Goal: Task Accomplishment & Management: Complete application form

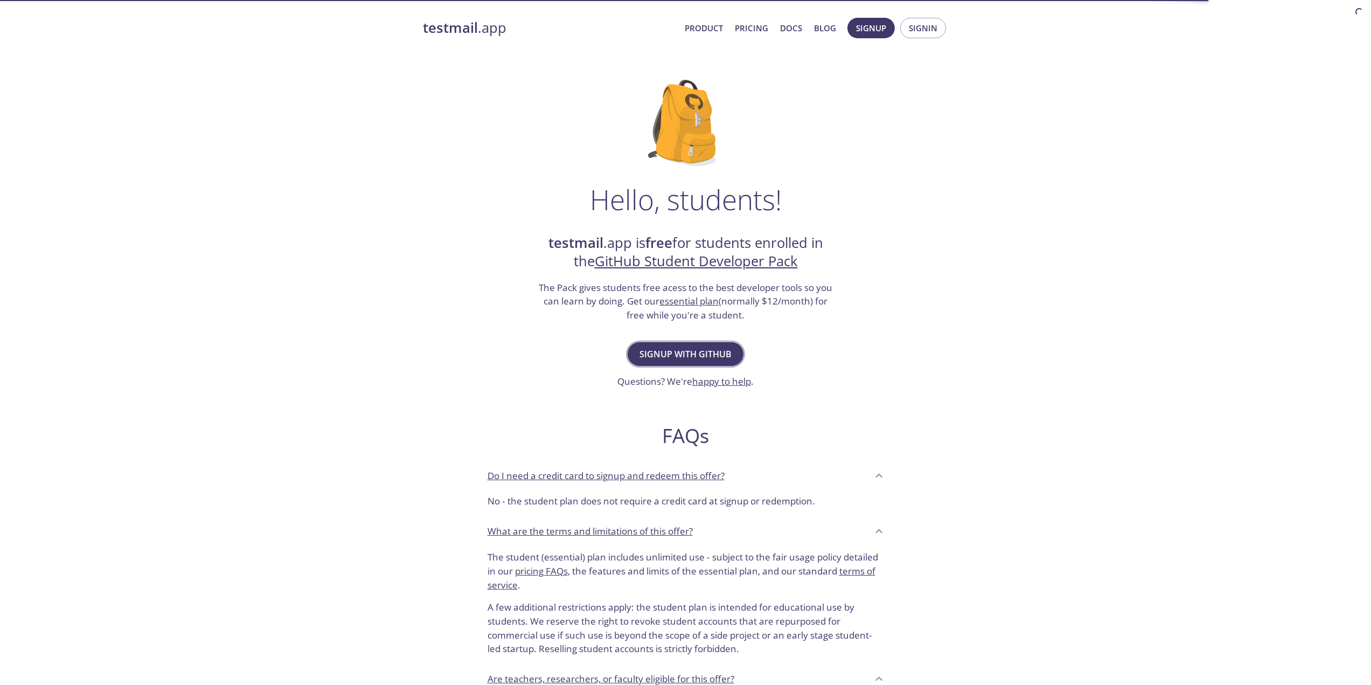
click at [694, 360] on span "Signup with GitHub" at bounding box center [685, 353] width 92 height 15
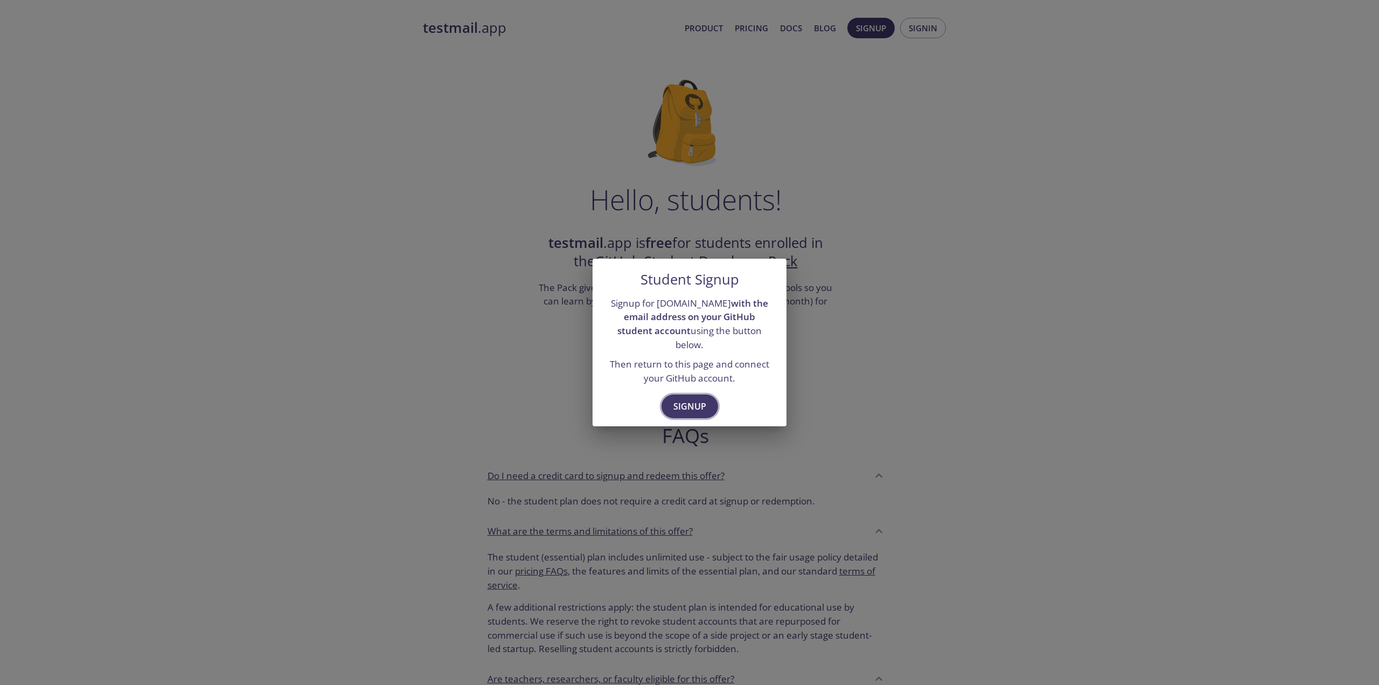
click at [685, 401] on span "Signup" at bounding box center [689, 406] width 33 height 15
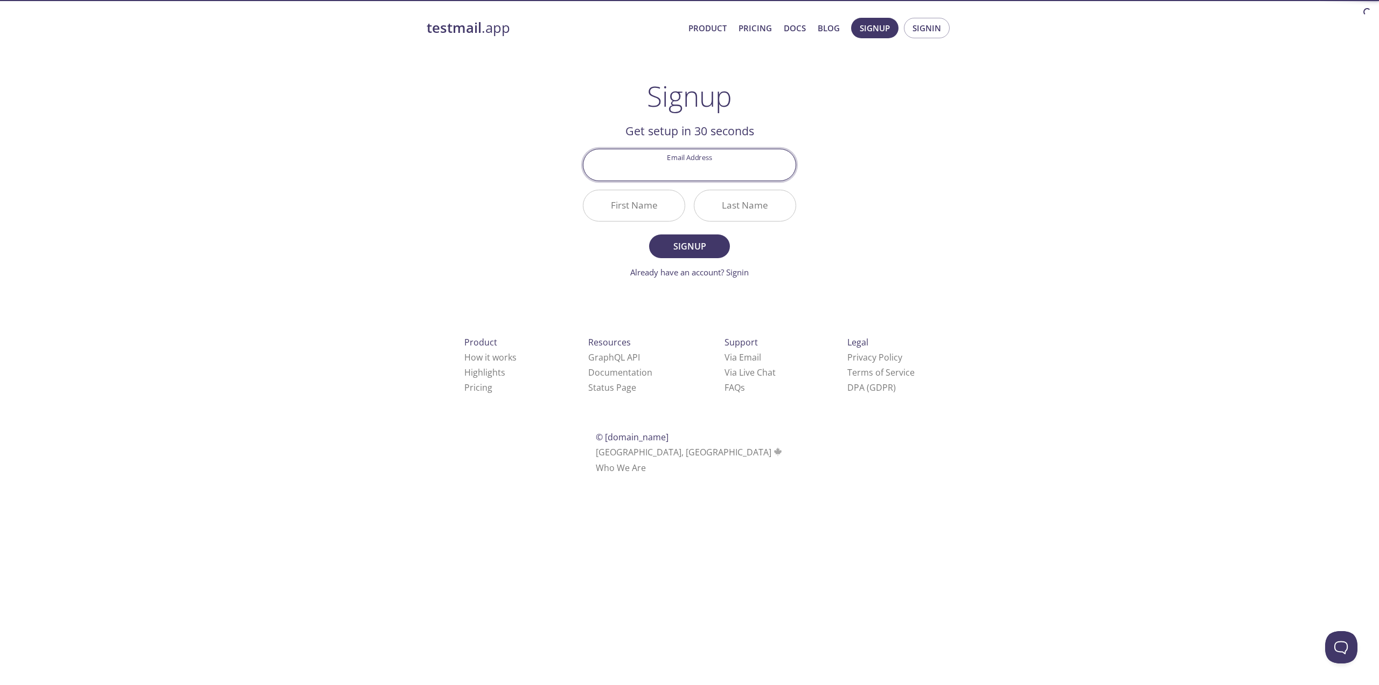
click at [937, 224] on div "testmail .app Product Pricing Docs Blog Signup Signin Signup Get setup in 30 se…" at bounding box center [690, 258] width 552 height 494
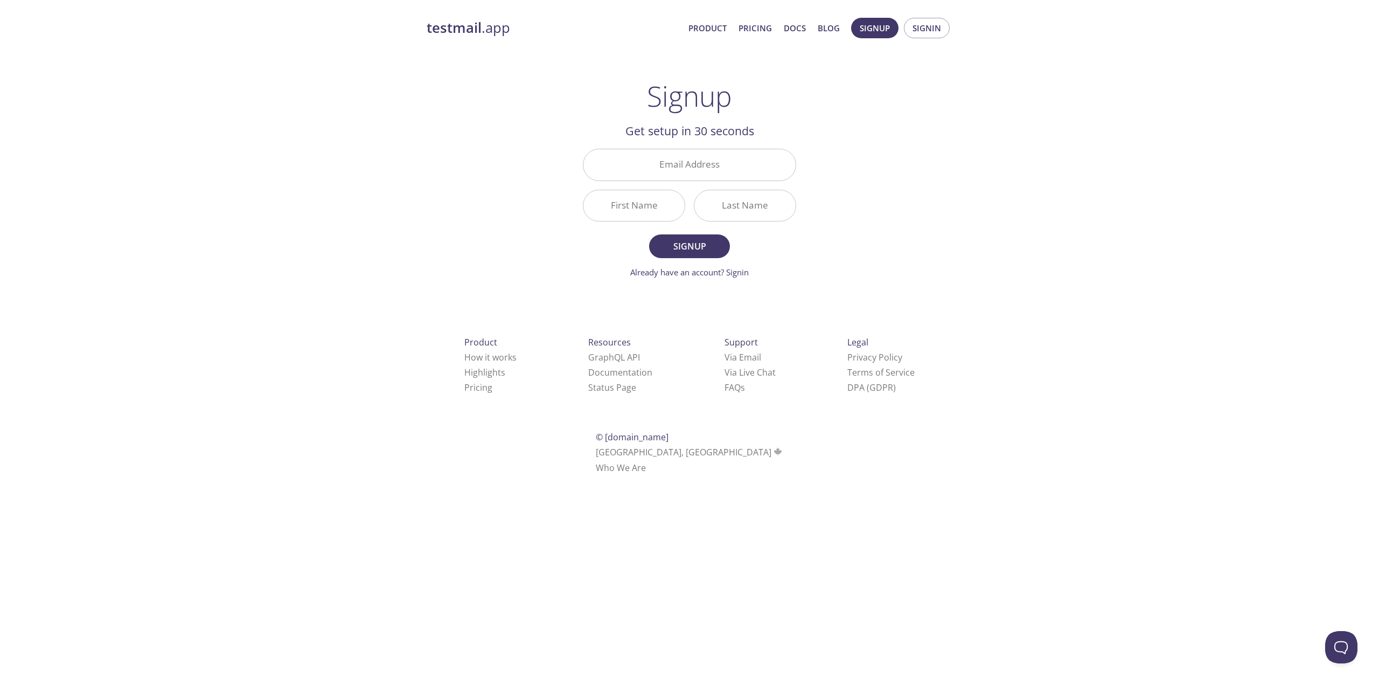
click at [691, 163] on input "Email Address" at bounding box center [689, 164] width 212 height 31
type input "[EMAIL_ADDRESS][DOMAIN_NAME]"
type input "Gaetan"
type input "[PERSON_NAME]"
click at [705, 241] on span "Signup" at bounding box center [689, 246] width 57 height 15
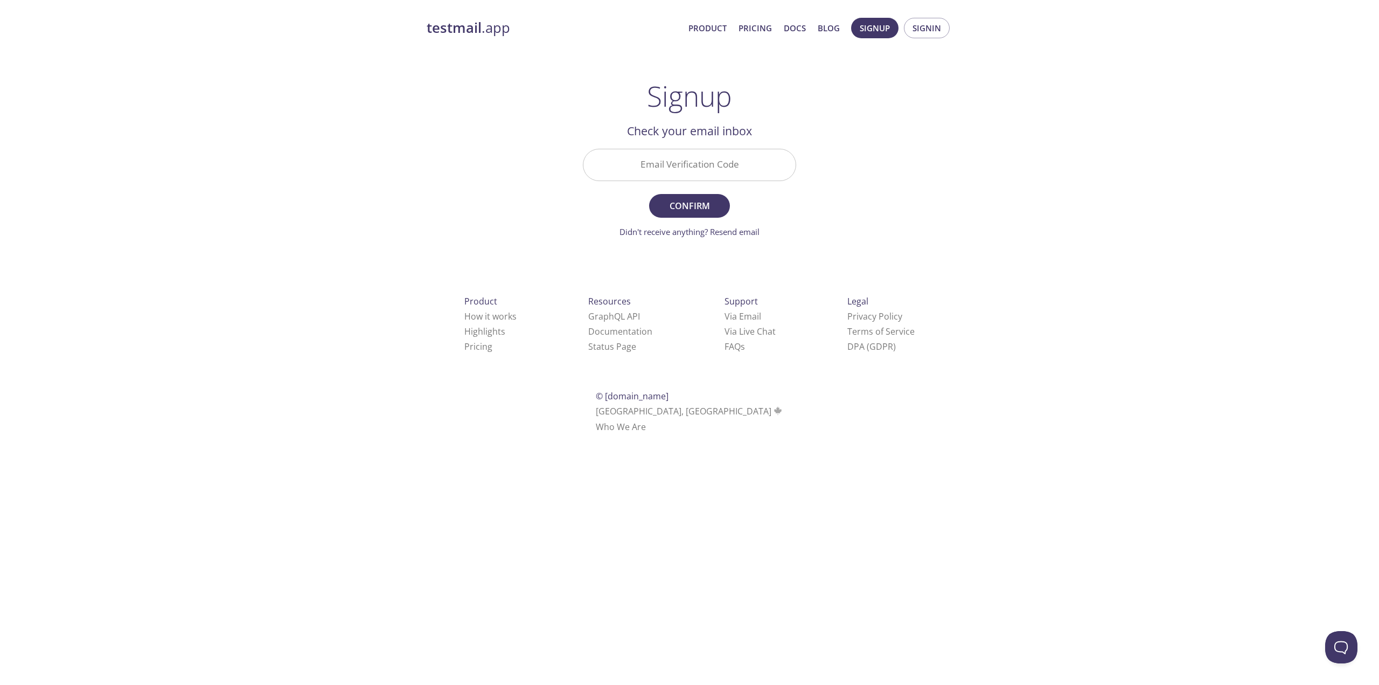
click at [714, 170] on input "Email Verification Code" at bounding box center [689, 164] width 212 height 31
paste input "9KFVM8S"
type input "9KFVM8S"
click at [685, 205] on span "Confirm" at bounding box center [689, 205] width 57 height 15
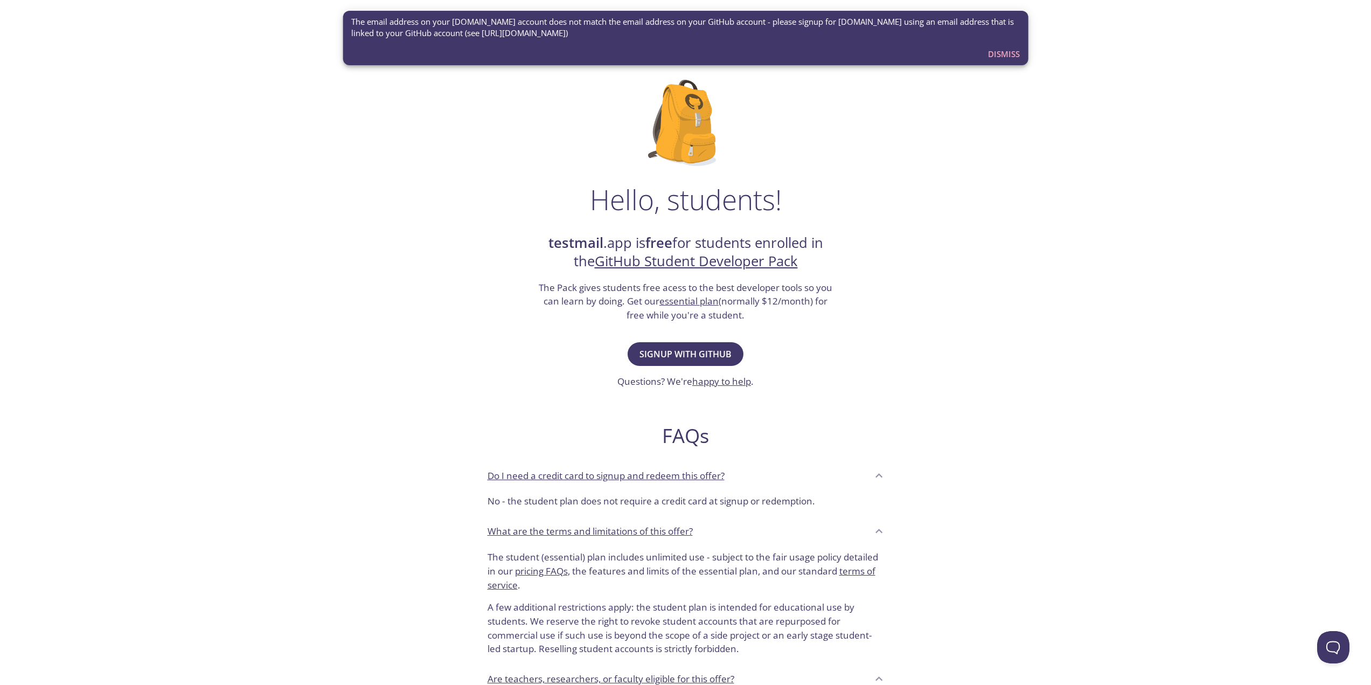
click at [1008, 56] on span "Dismiss" at bounding box center [1004, 54] width 32 height 14
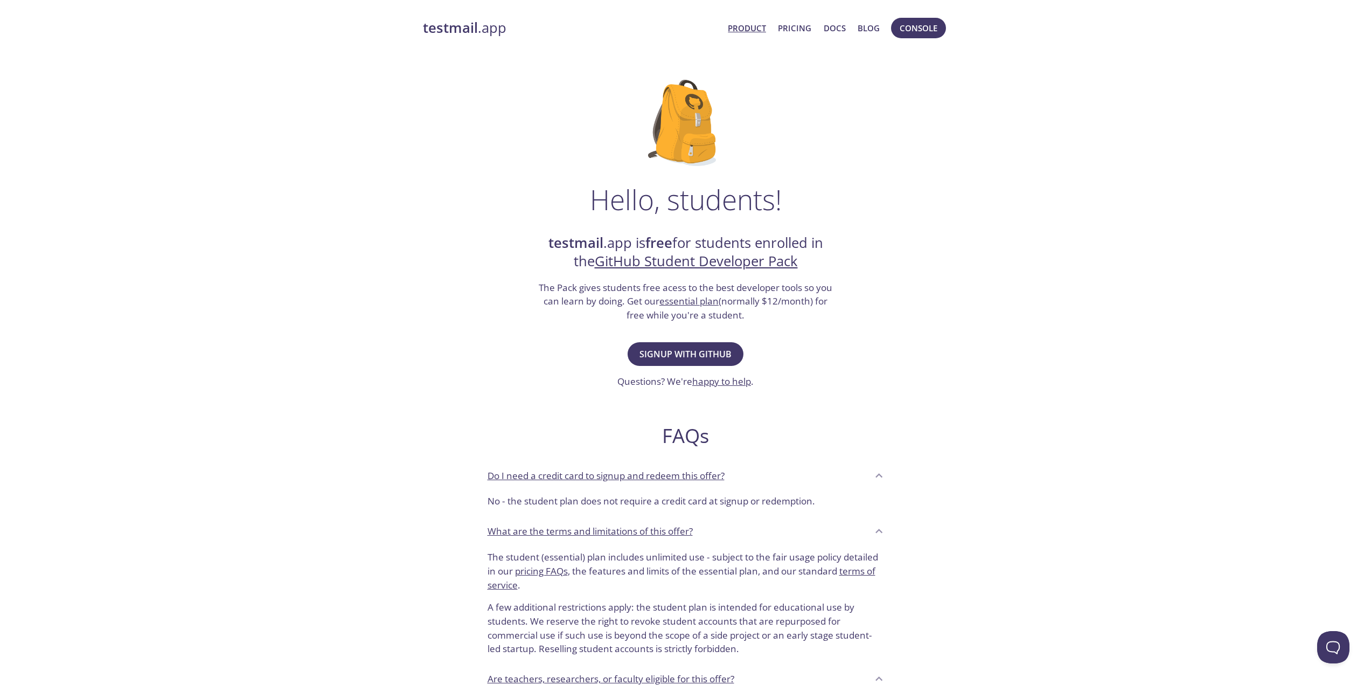
click at [756, 31] on link "Product" at bounding box center [747, 28] width 38 height 14
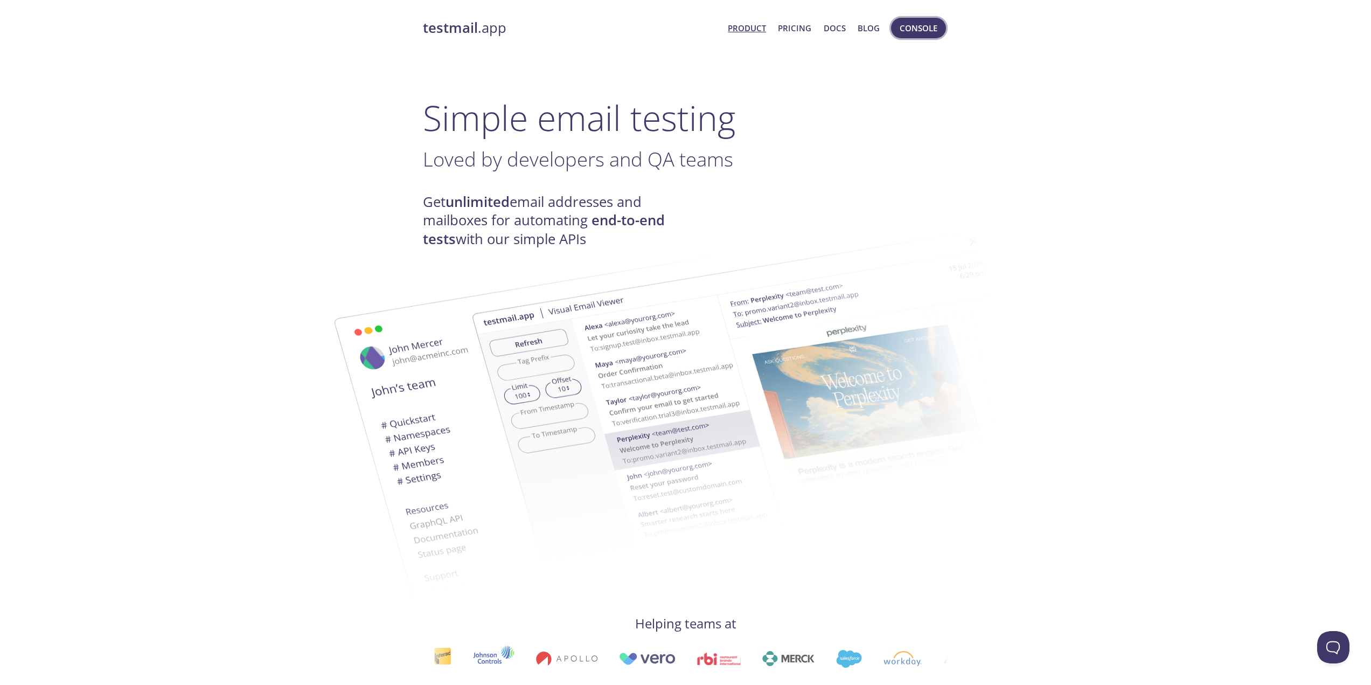
click at [917, 32] on span "Console" at bounding box center [919, 28] width 38 height 14
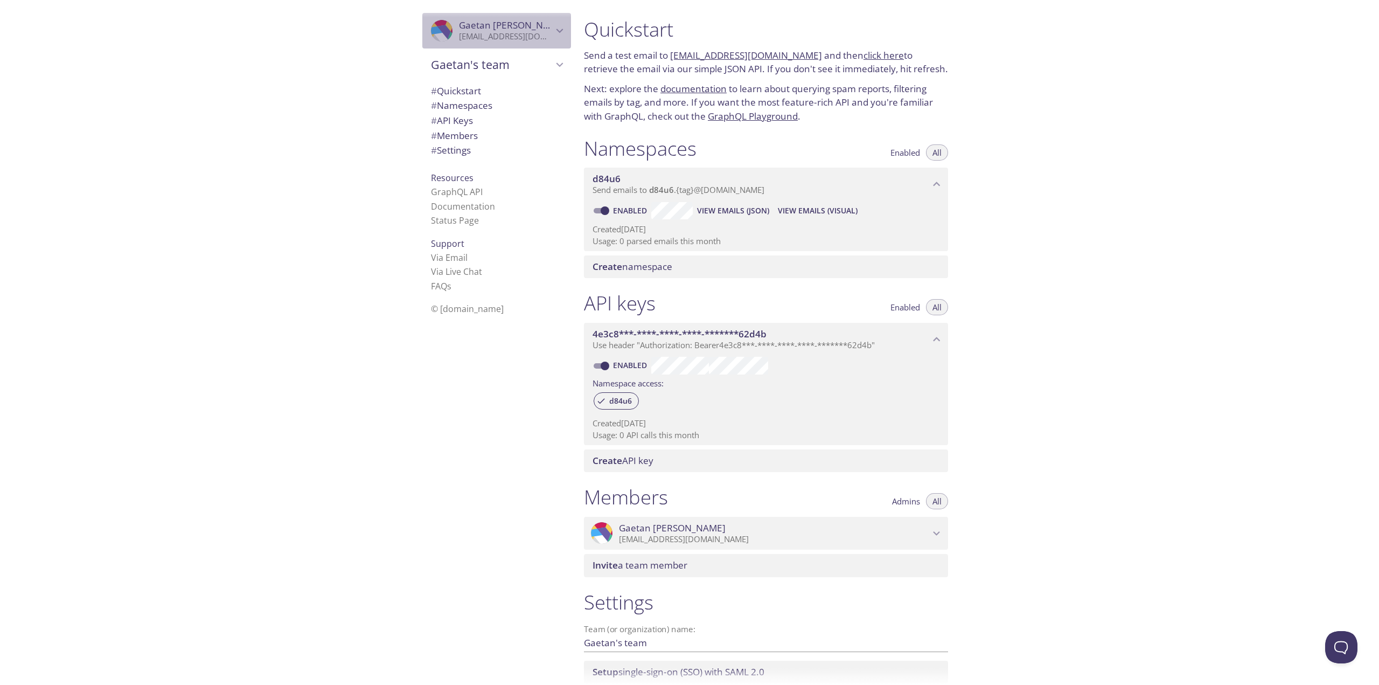
click at [519, 17] on div ".cls-1 { fill: #6d5ca8; } .cls-2 { fill: #3fc191; } .cls-3 { fill: #3b4752; } .…" at bounding box center [496, 31] width 149 height 36
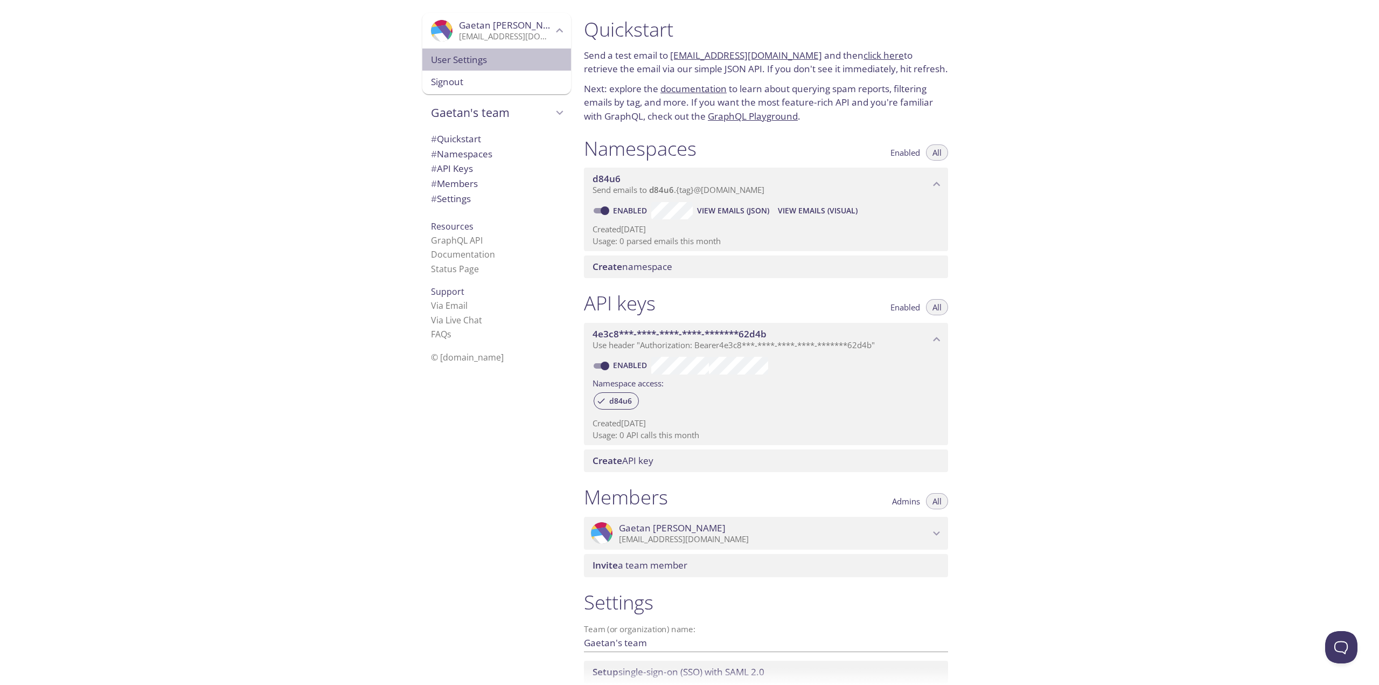
click at [505, 62] on span "User Settings" at bounding box center [496, 60] width 131 height 14
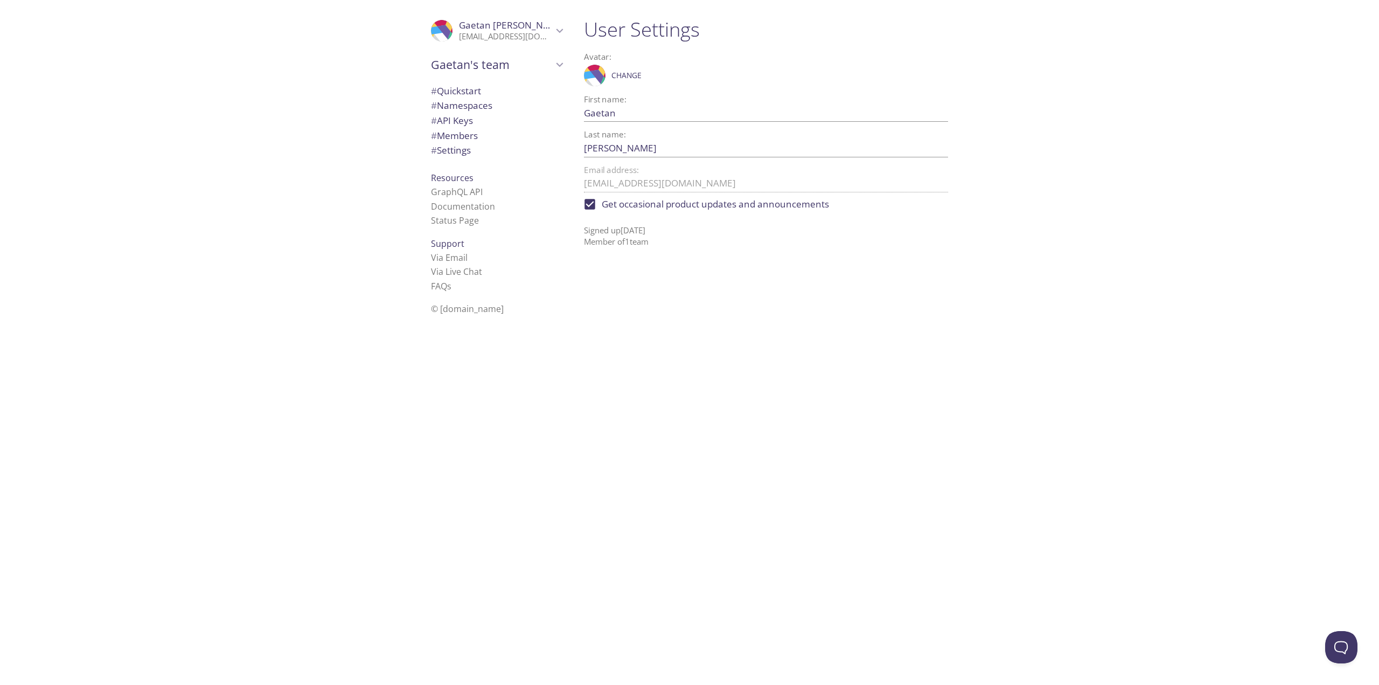
click at [469, 94] on span "# Quickstart" at bounding box center [456, 91] width 50 height 12
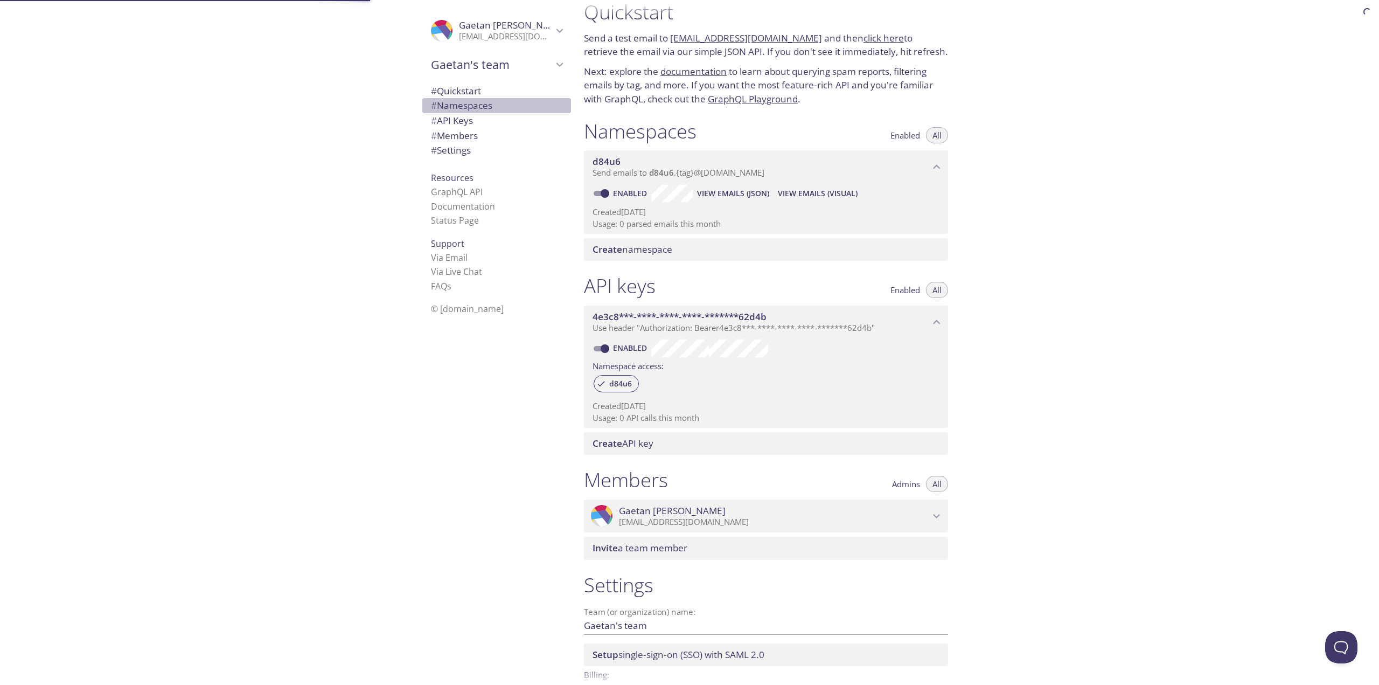
click at [470, 108] on span "# Namespaces" at bounding box center [461, 105] width 61 height 12
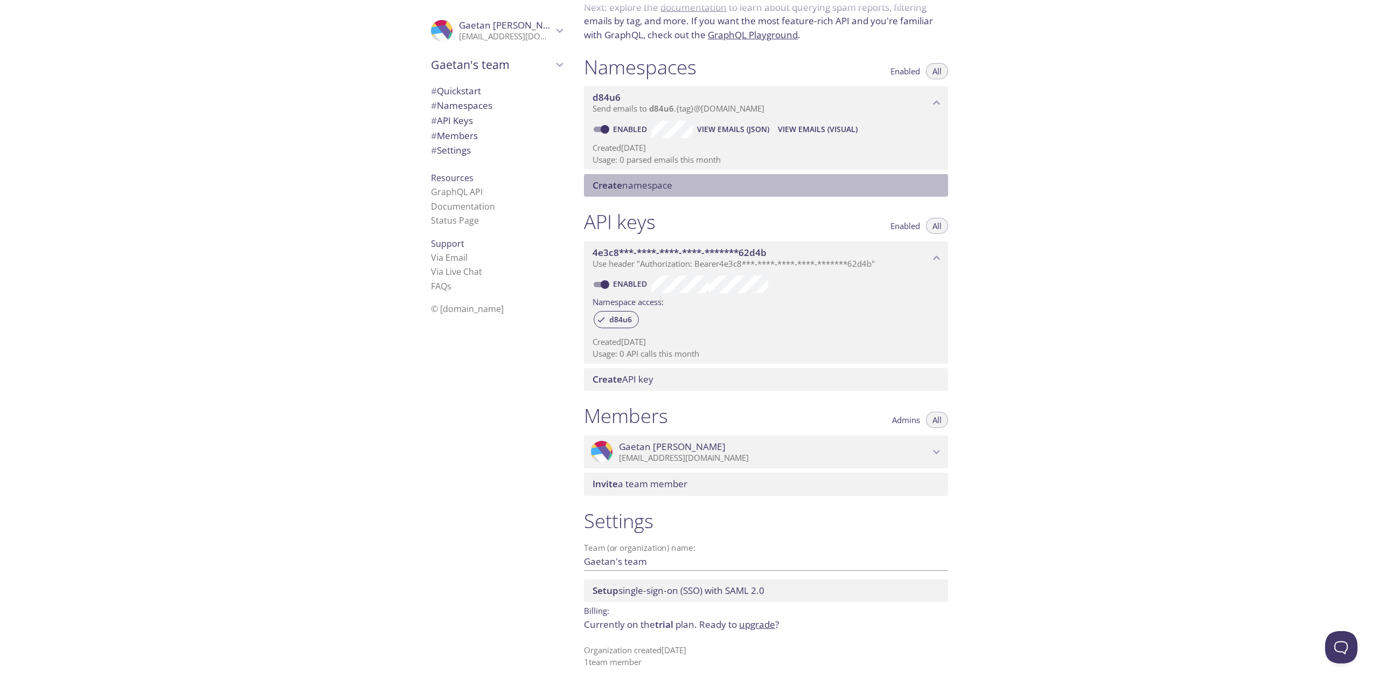
click at [644, 185] on span "Create namespace" at bounding box center [633, 185] width 80 height 12
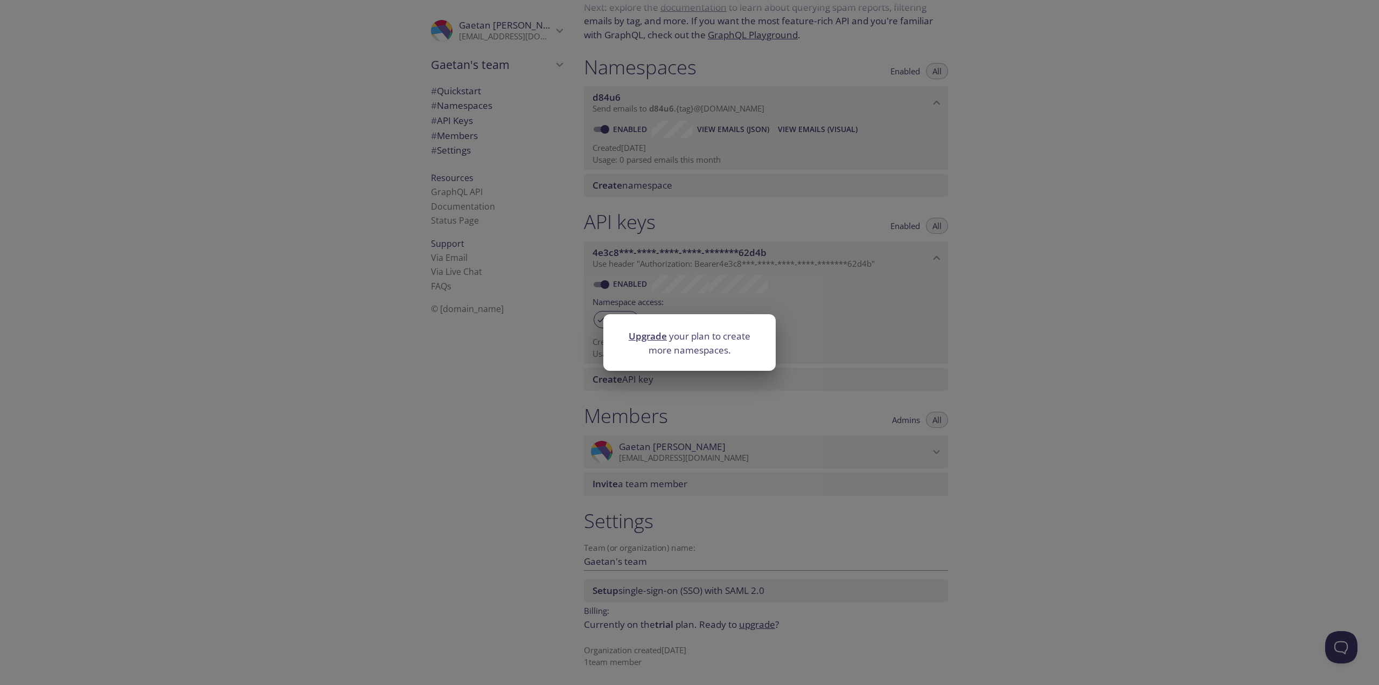
click at [966, 243] on div "Upgrade your plan to create more namespaces." at bounding box center [689, 342] width 1379 height 685
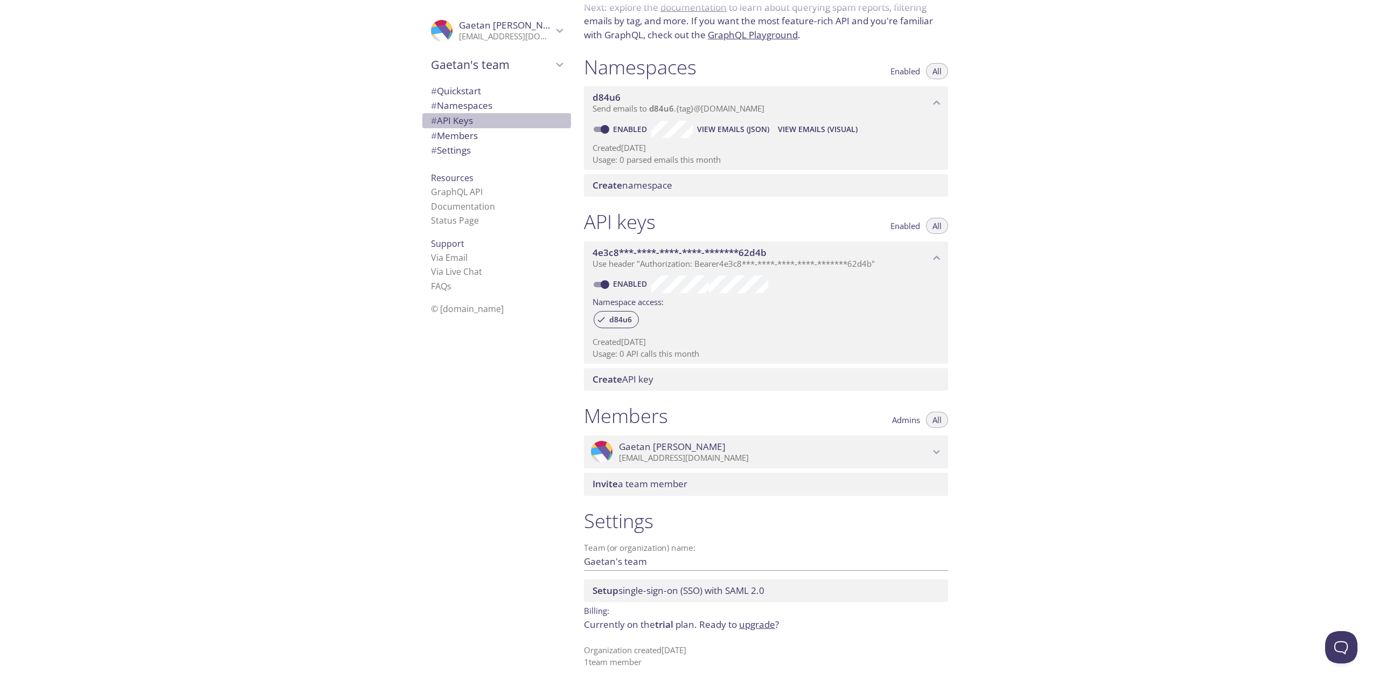
click at [453, 127] on span "# API Keys" at bounding box center [496, 121] width 131 height 14
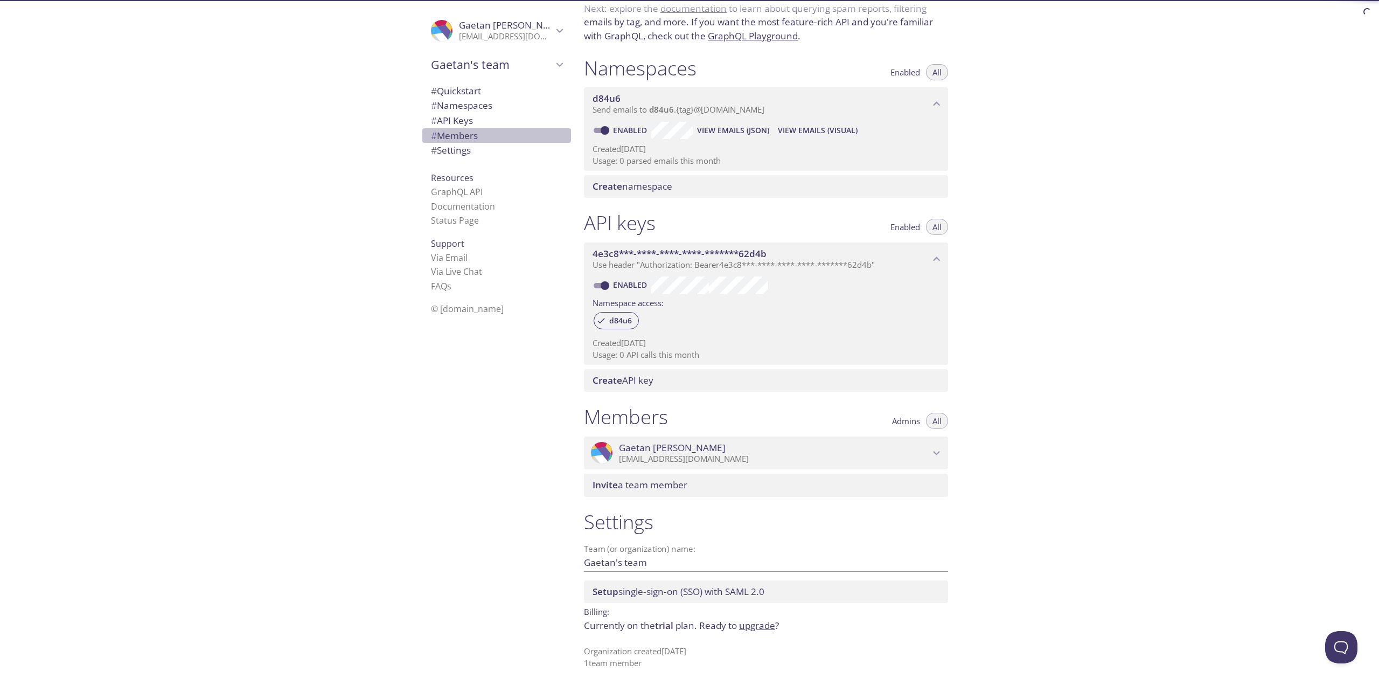
click at [453, 138] on span "# Members" at bounding box center [454, 135] width 47 height 12
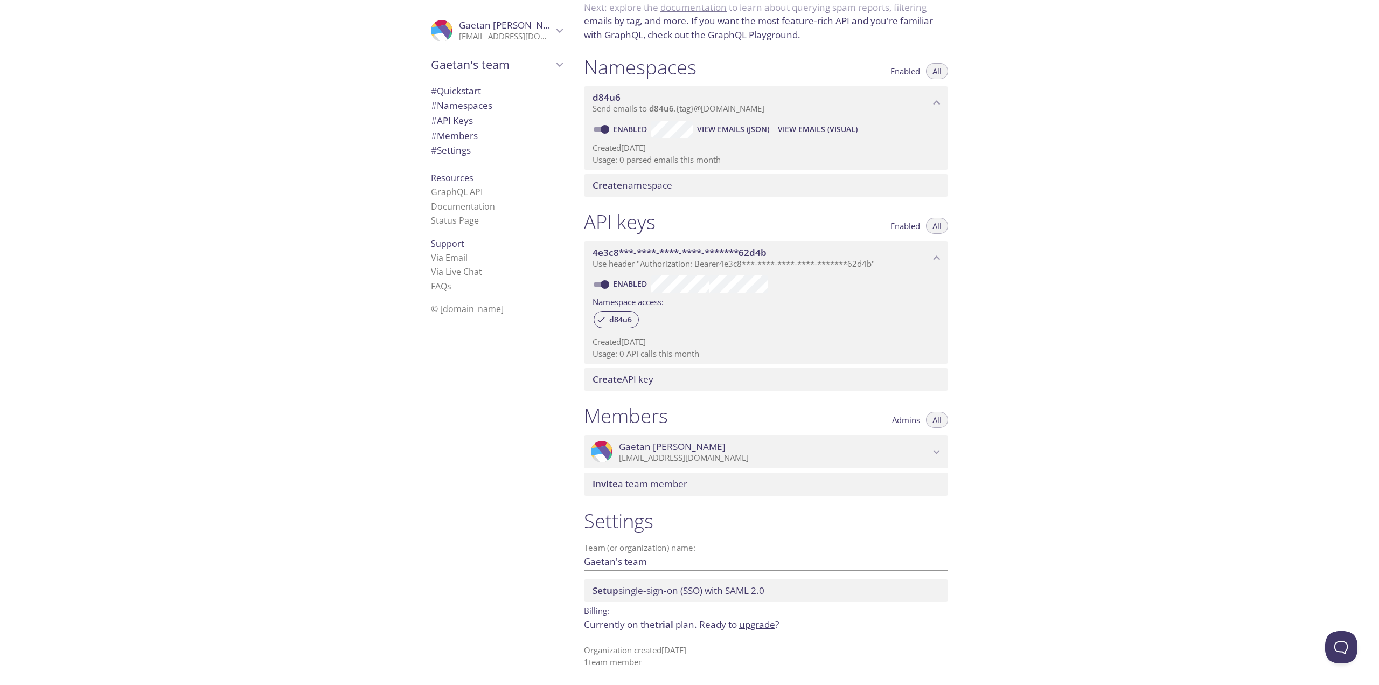
click at [453, 154] on span "# Settings" at bounding box center [451, 150] width 40 height 12
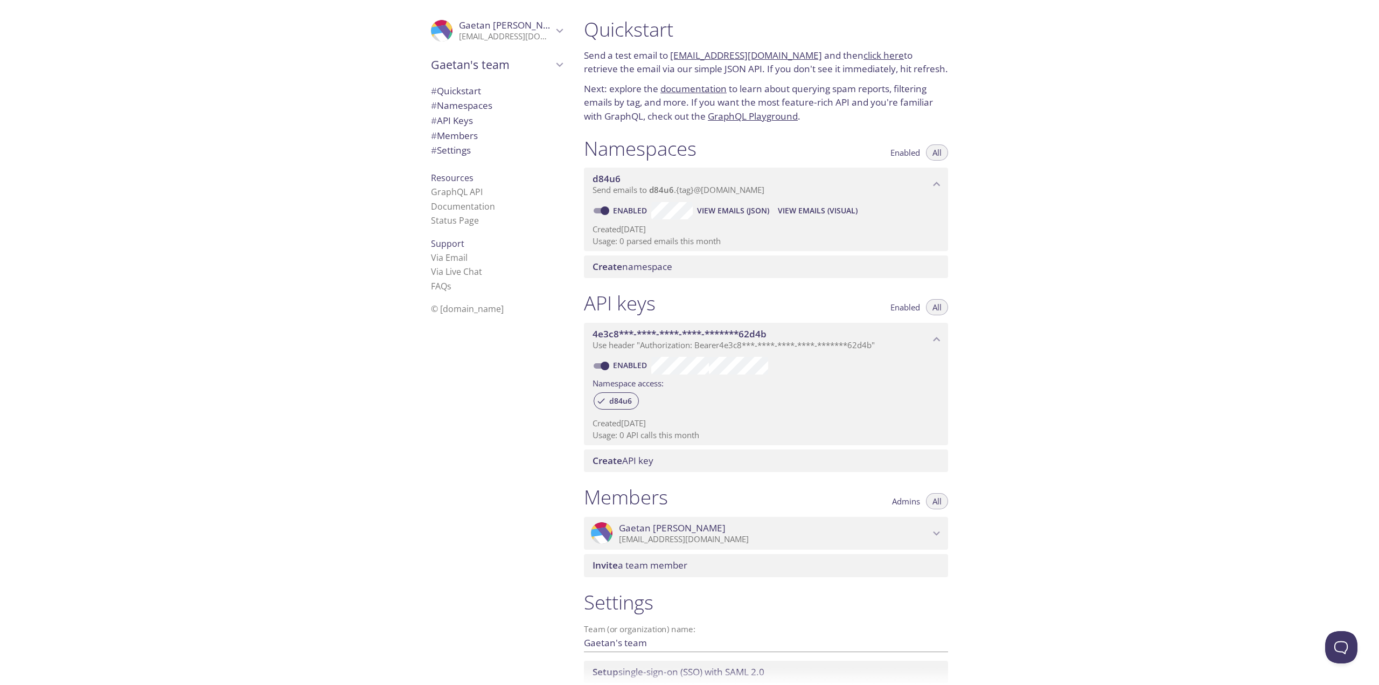
click at [905, 152] on span "Enabled" at bounding box center [905, 152] width 30 height 0
click at [943, 154] on button "All" at bounding box center [937, 152] width 22 height 16
click at [471, 61] on span "Gaetan's team" at bounding box center [492, 64] width 122 height 15
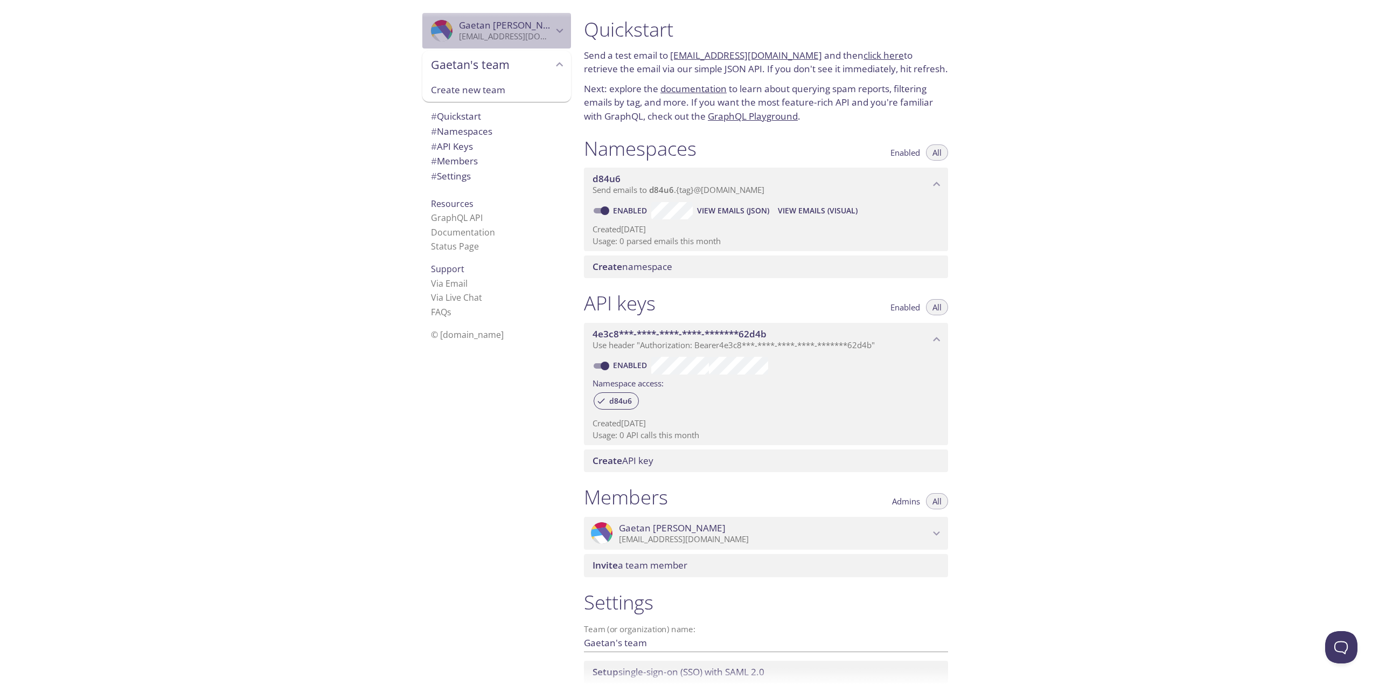
click at [475, 41] on p "[EMAIL_ADDRESS][DOMAIN_NAME]" at bounding box center [506, 36] width 94 height 11
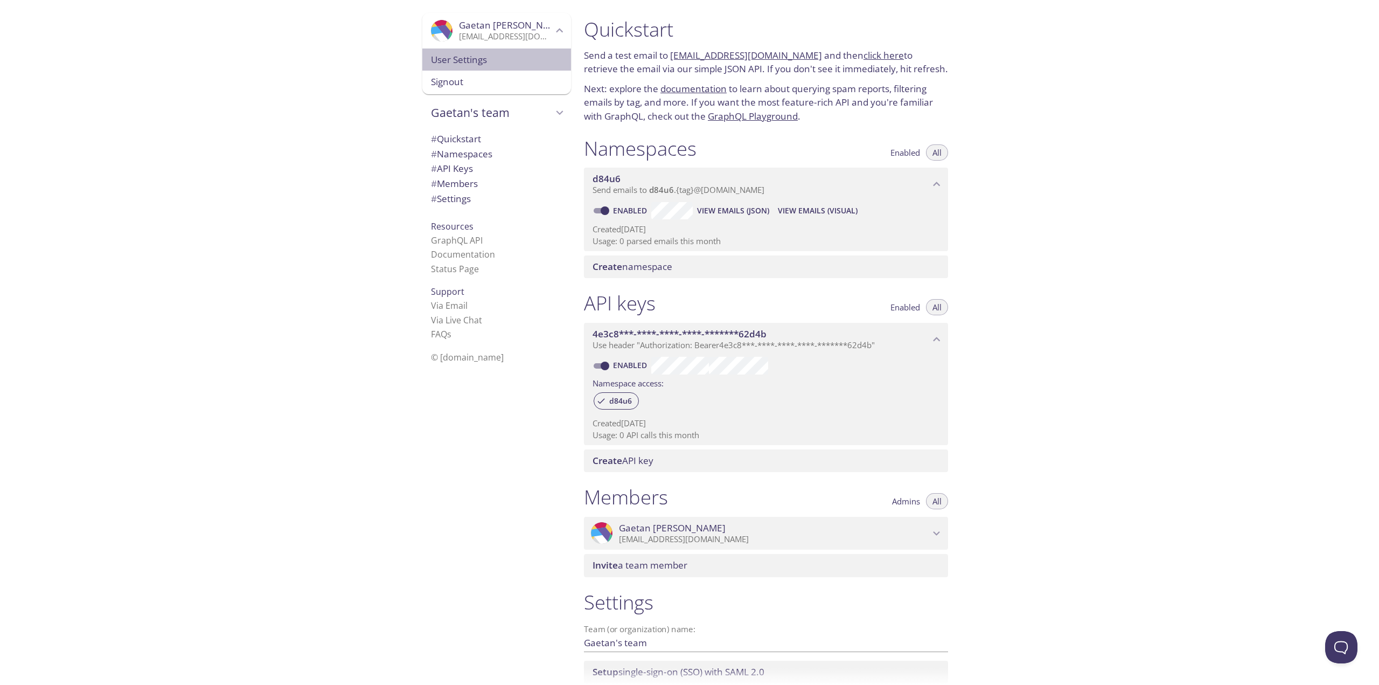
click at [465, 66] on span "User Settings" at bounding box center [496, 60] width 131 height 14
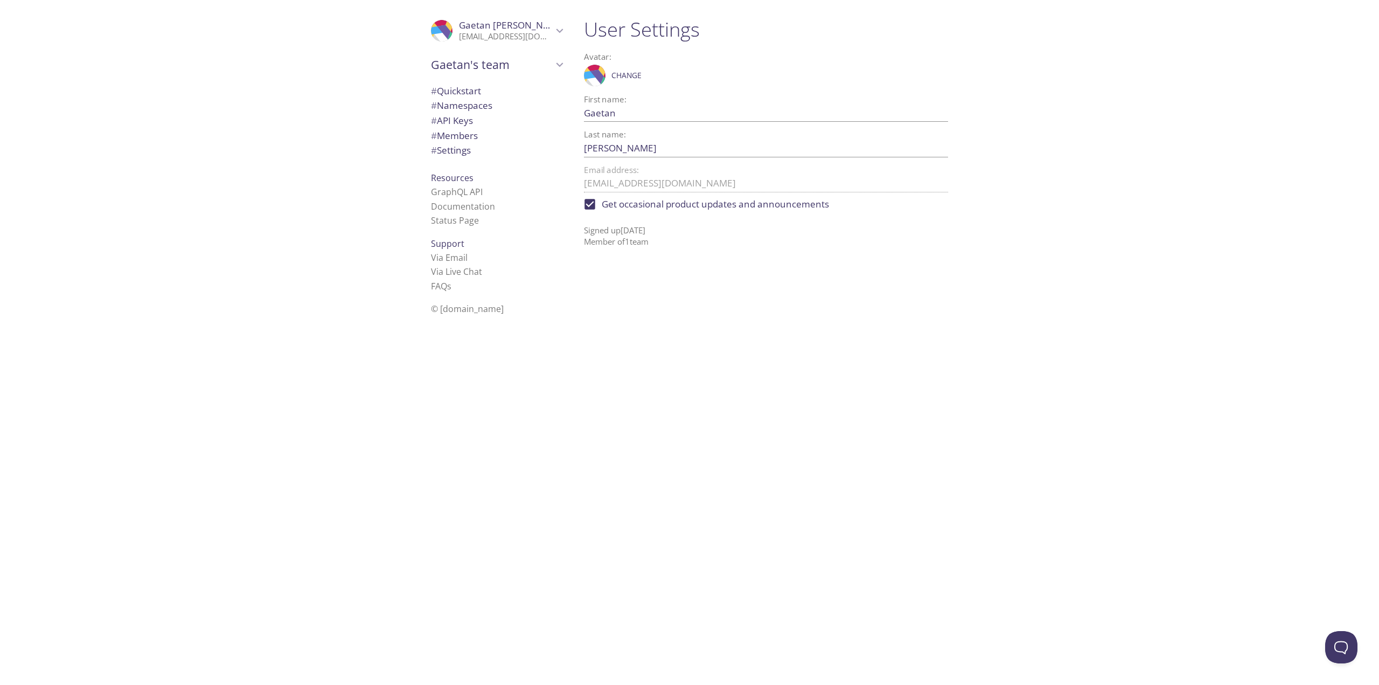
click at [574, 176] on div ".cls-1 { fill: #6d5ca8; } .cls-2 { fill: #3fc191; } .cls-3 { fill: #3b4752; } .…" at bounding box center [689, 342] width 1379 height 685
click at [633, 208] on span "Get occasional product updates and announcements" at bounding box center [715, 204] width 227 height 14
click at [602, 208] on input "Get occasional product updates and announcements" at bounding box center [590, 204] width 24 height 24
checkbox input "false"
click at [662, 291] on div "User Settings Avatar: .cls-1 { fill: #6d5ca8; } .cls-2 { fill: #3fc191; } .cls-…" at bounding box center [770, 342] width 390 height 685
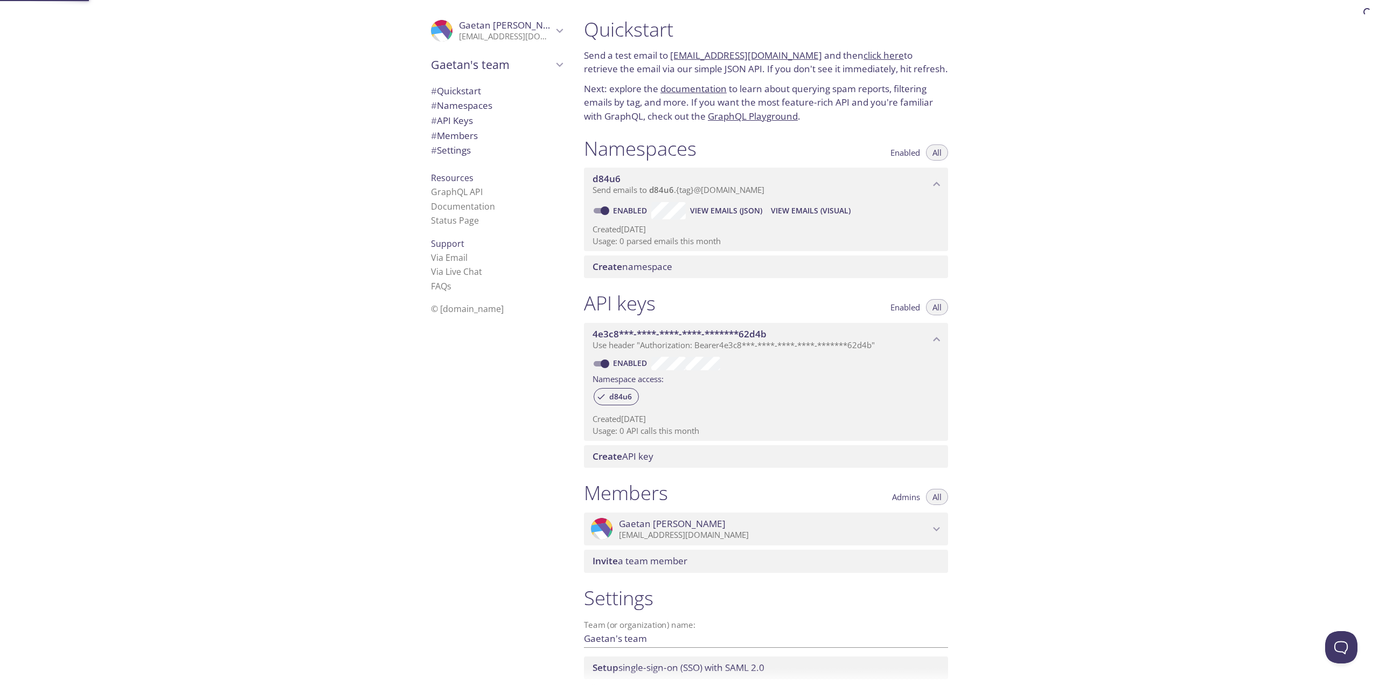
scroll to position [81, 0]
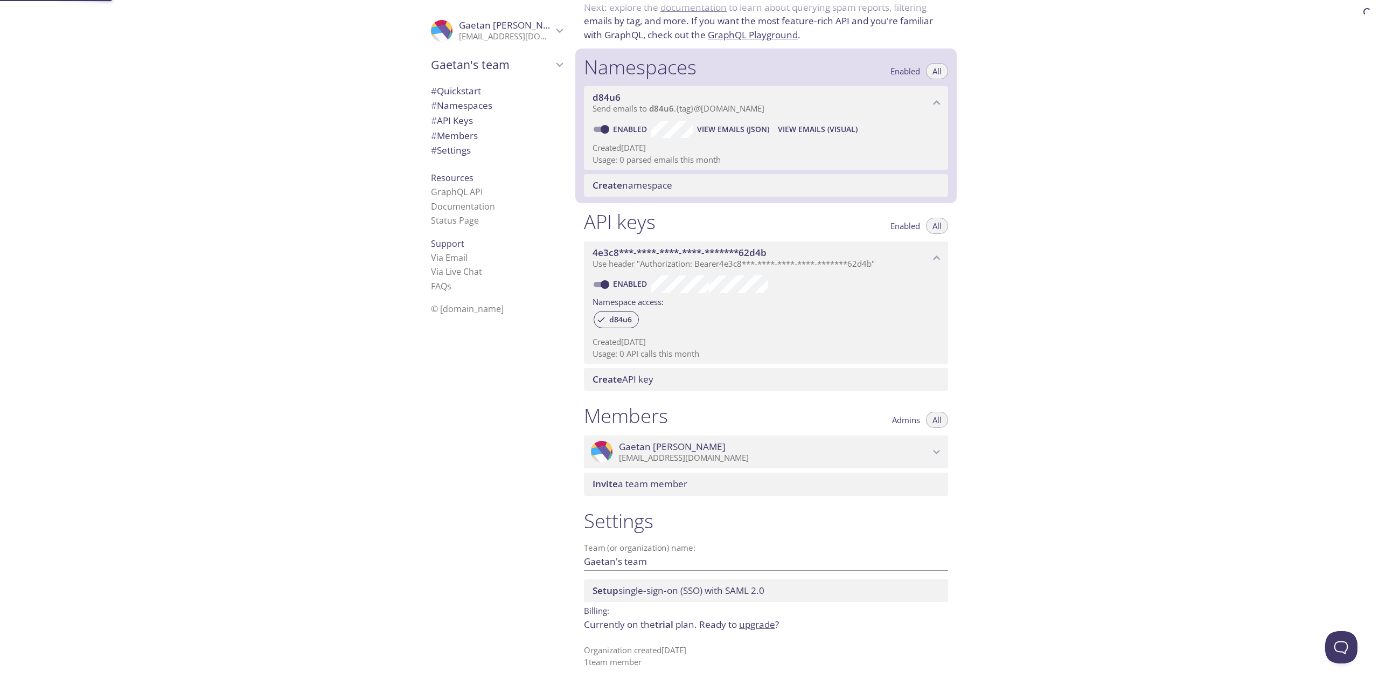
scroll to position [17, 0]
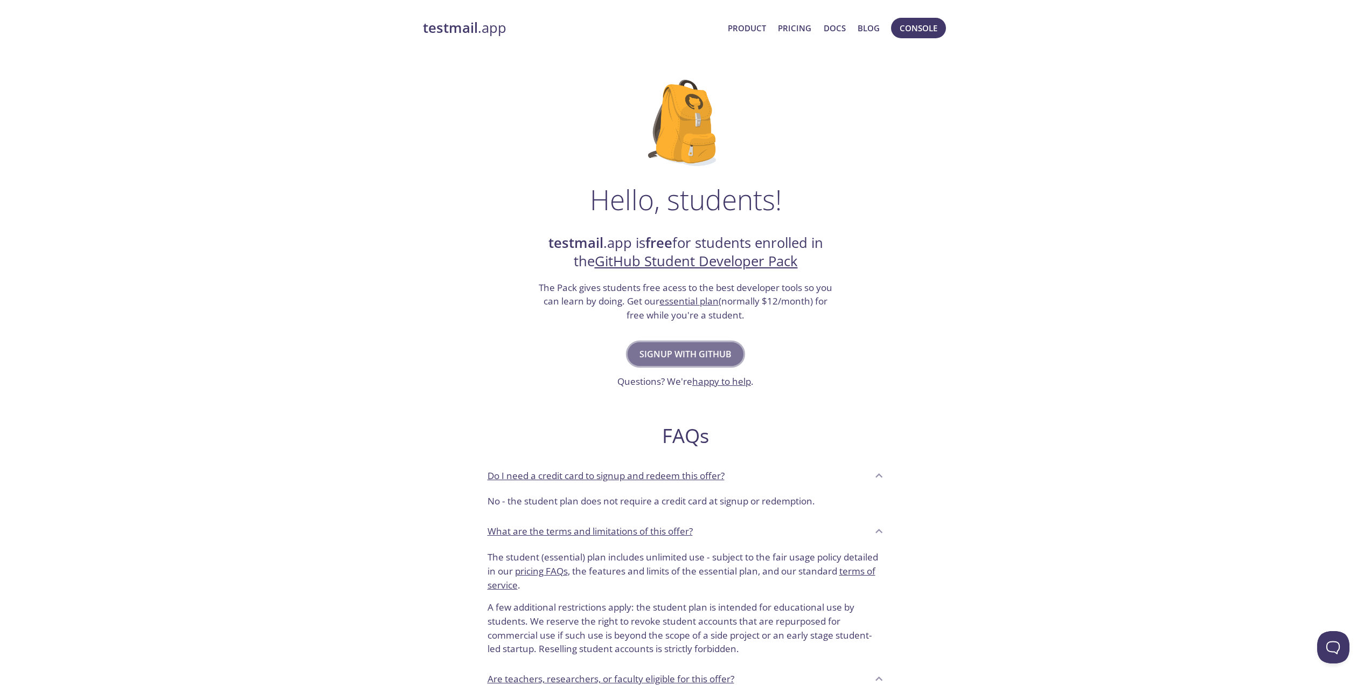
click at [683, 356] on span "Signup with GitHub" at bounding box center [685, 353] width 92 height 15
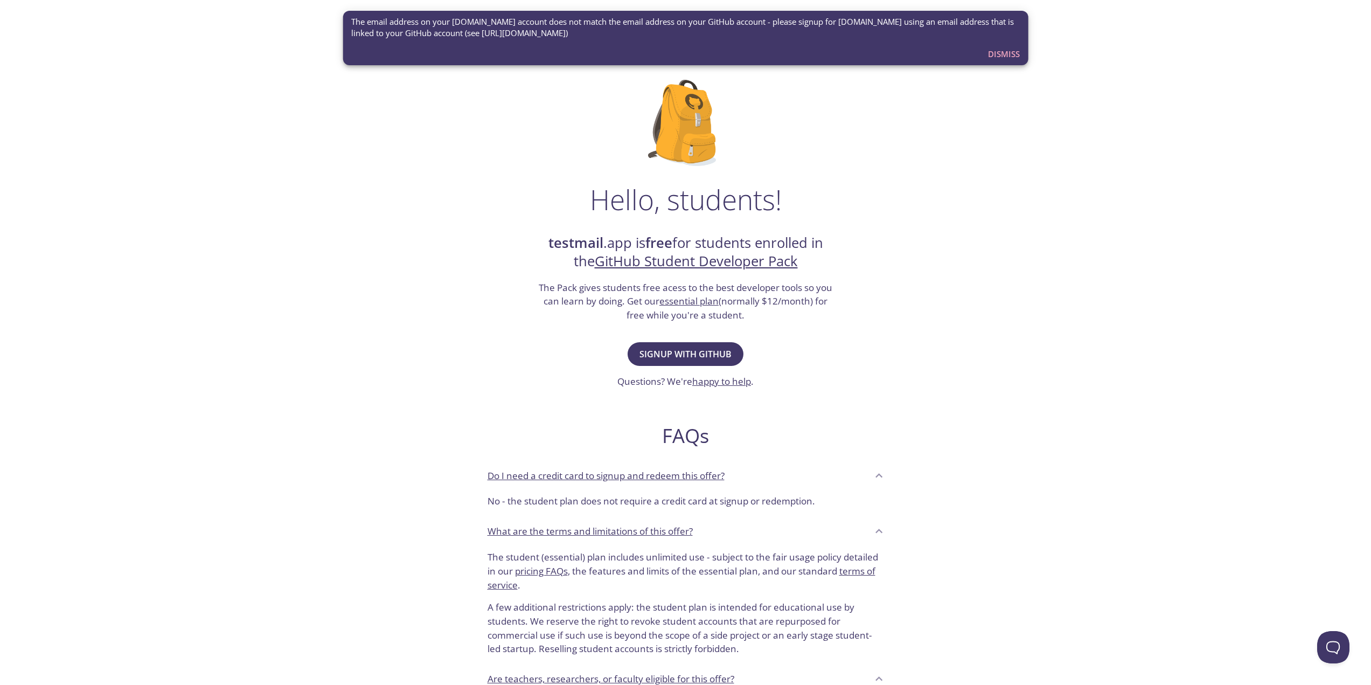
click at [1009, 49] on span "Dismiss" at bounding box center [1004, 54] width 32 height 14
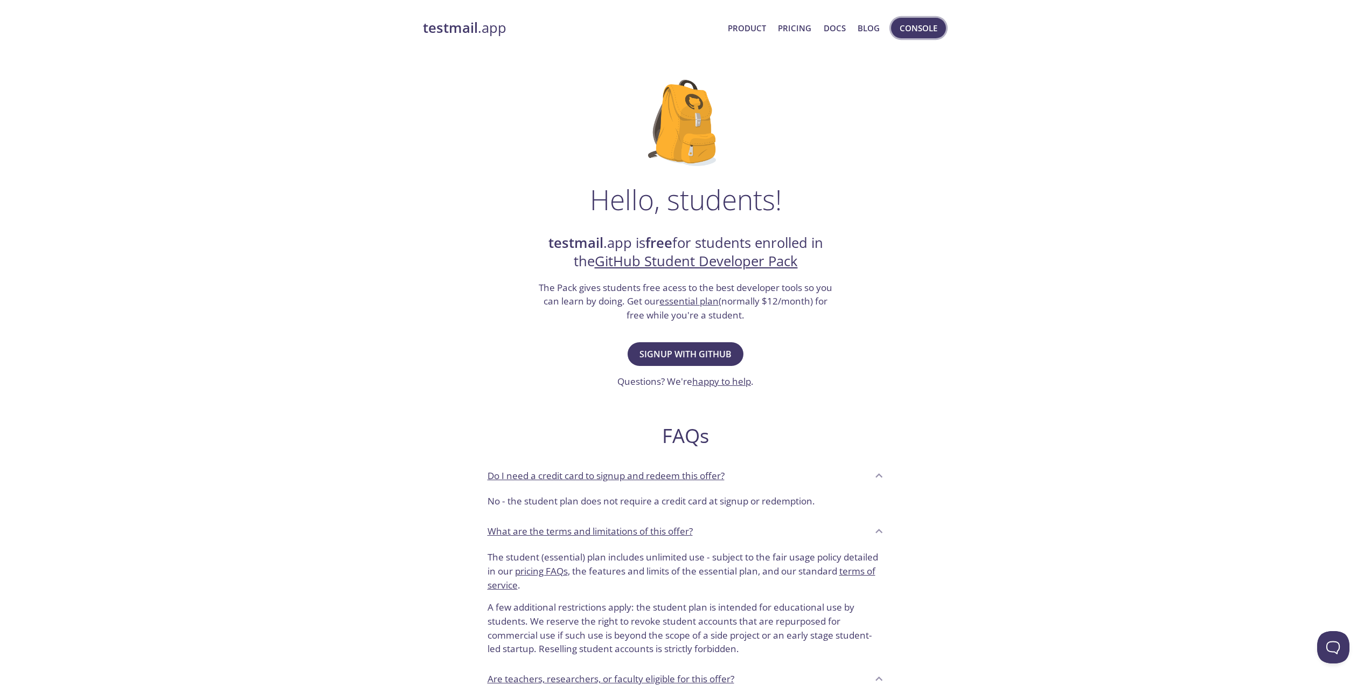
click at [930, 29] on span "Console" at bounding box center [919, 28] width 38 height 14
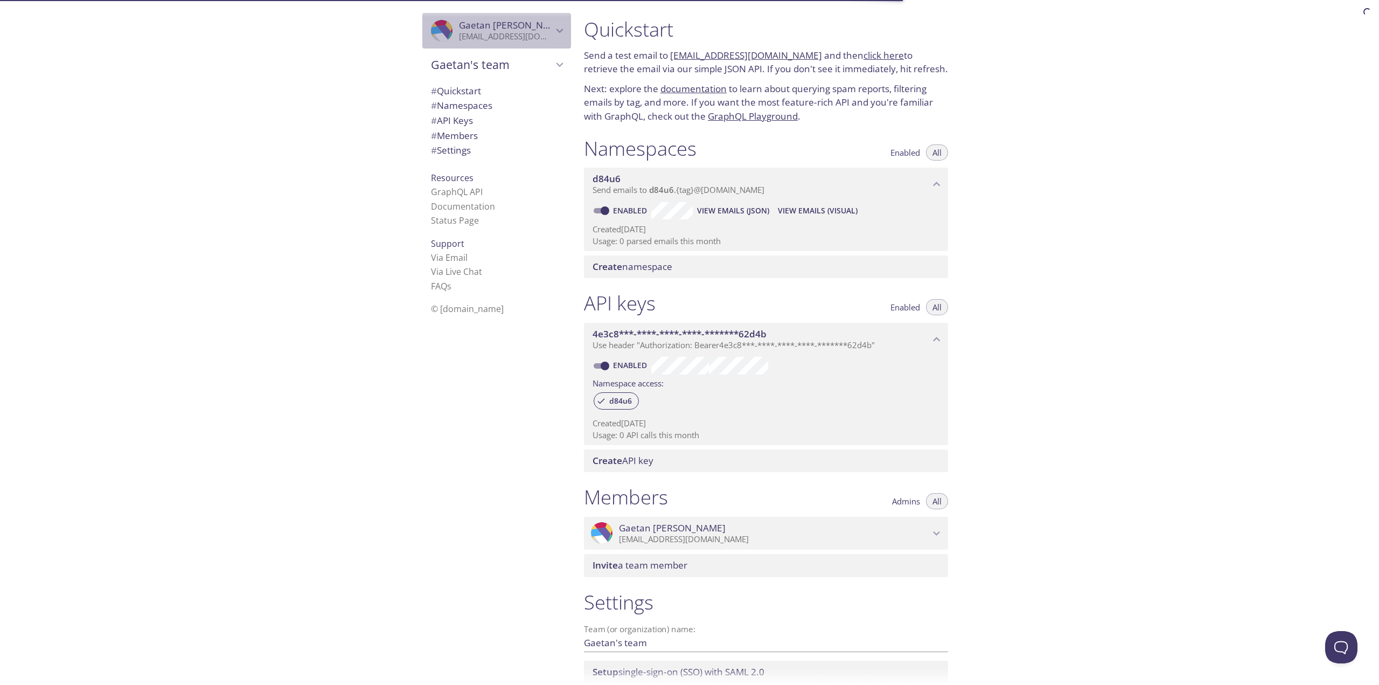
click at [506, 38] on p "[EMAIL_ADDRESS][DOMAIN_NAME]" at bounding box center [506, 36] width 94 height 11
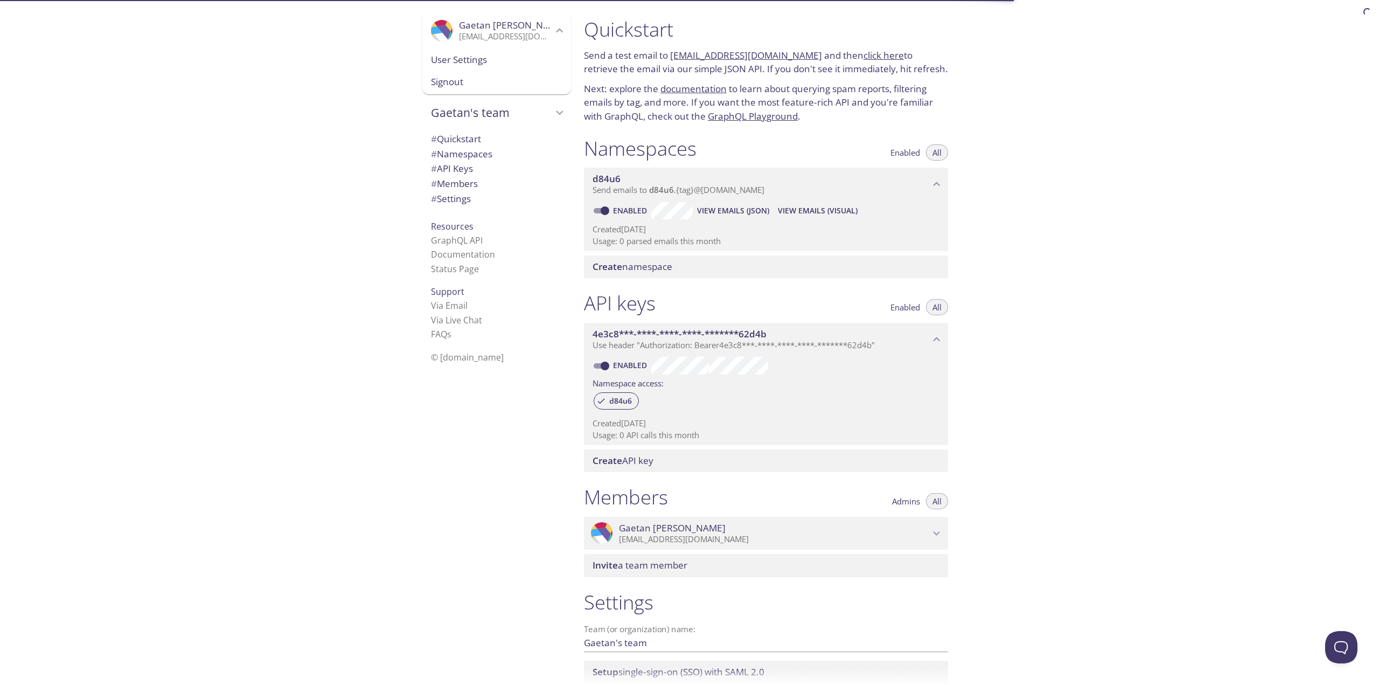
click at [461, 80] on span "Signout" at bounding box center [496, 82] width 131 height 14
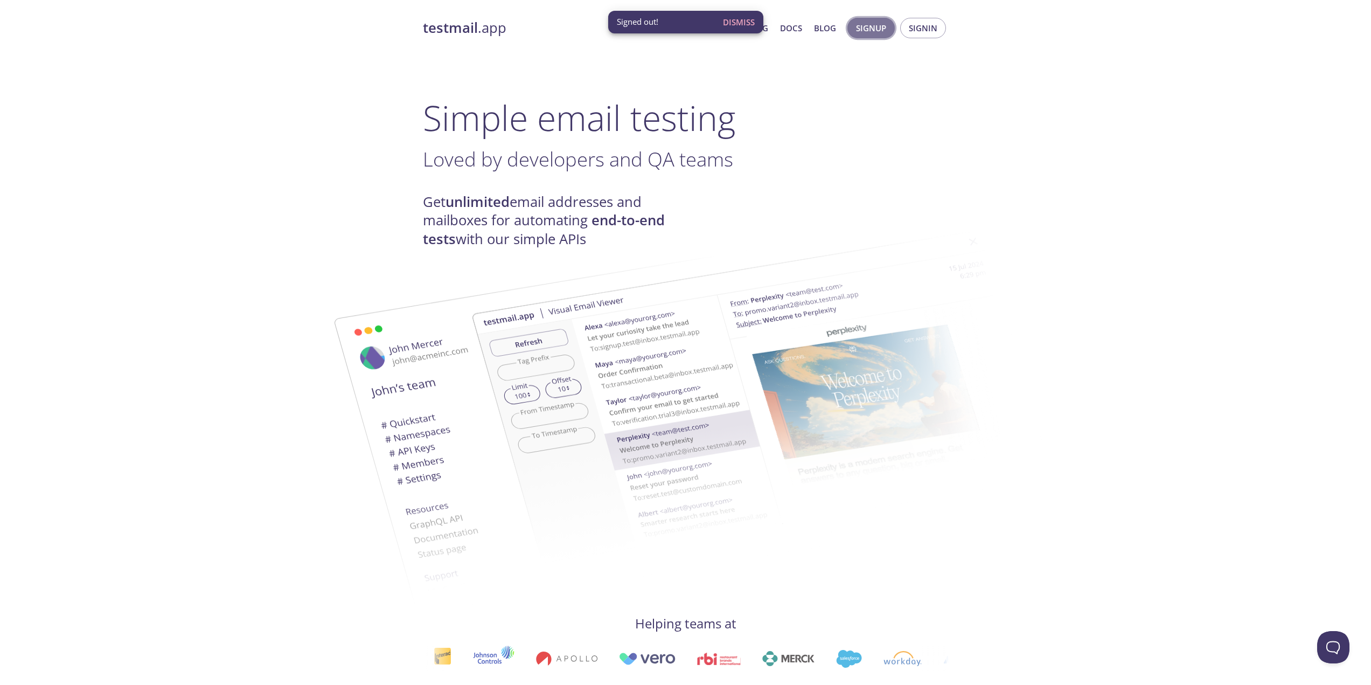
click at [872, 29] on span "Signup" at bounding box center [871, 28] width 30 height 14
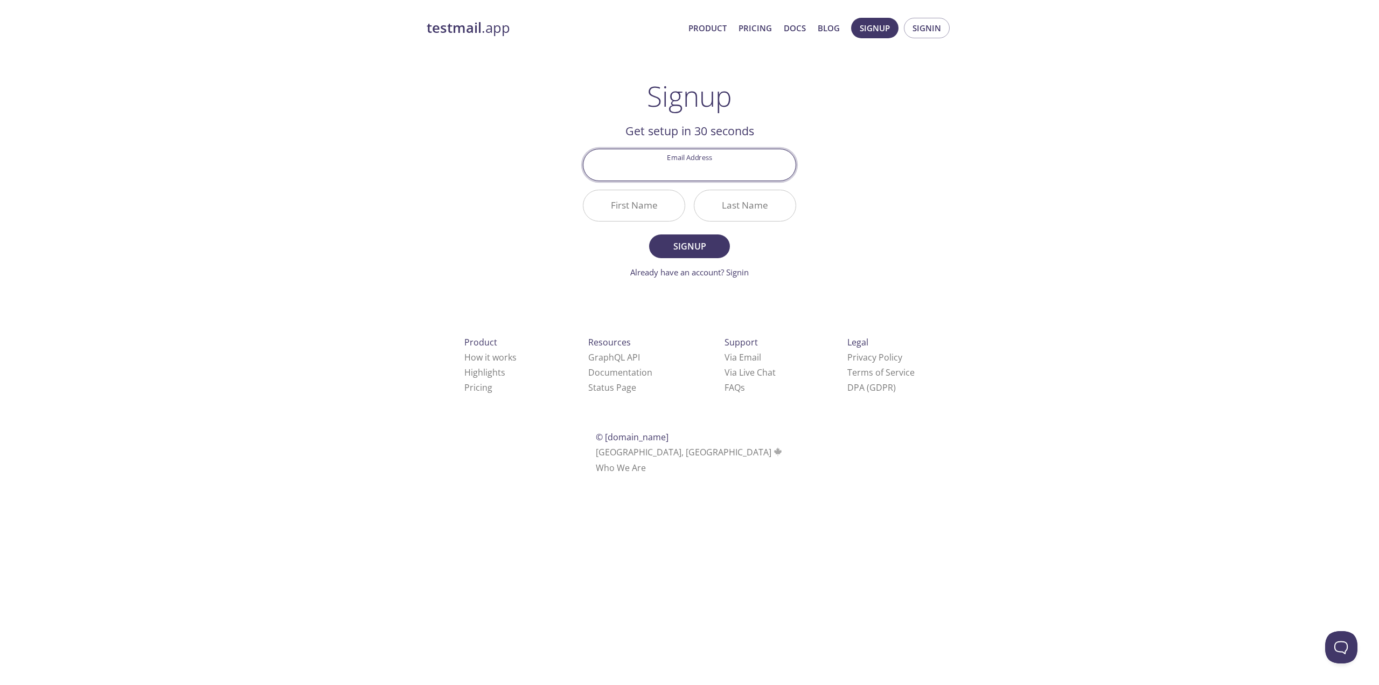
click at [696, 164] on input "Email Address" at bounding box center [689, 164] width 212 height 31
click at [688, 170] on input "gatean" at bounding box center [689, 164] width 212 height 31
type input "gaetan.levasseur@etudiant.univ-reims.fr"
type input "Gaetan"
type input "Levasseur"
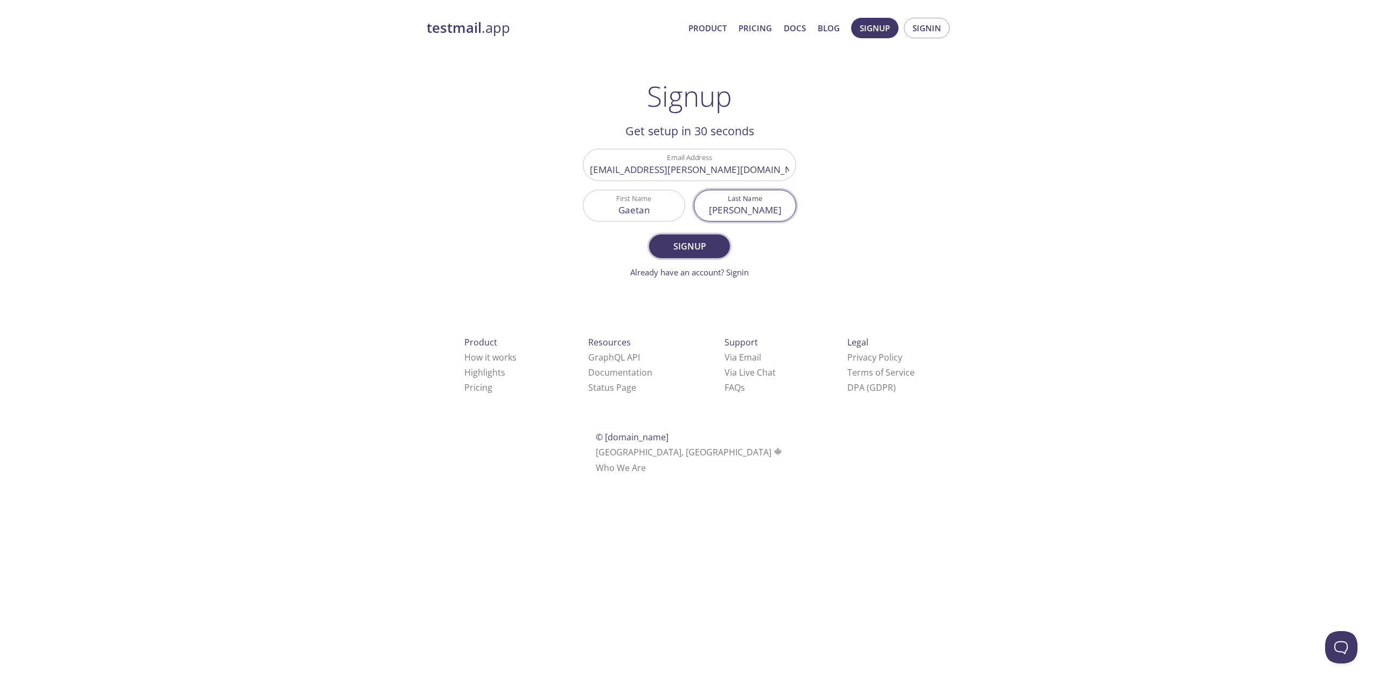
click at [679, 241] on span "Signup" at bounding box center [689, 246] width 57 height 15
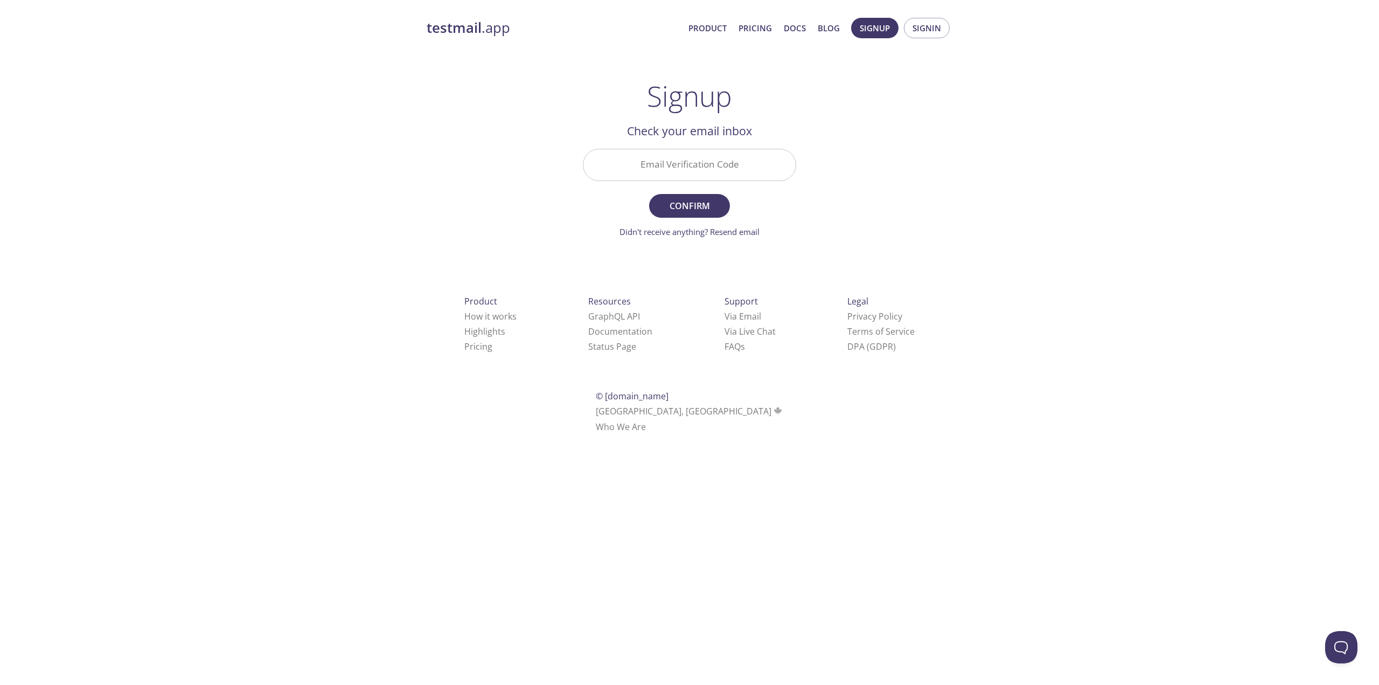
click at [751, 172] on input "Email Verification Code" at bounding box center [689, 164] width 212 height 31
paste input "ZMUPYK2"
type input "ZMUPYK2"
click at [688, 201] on span "Confirm" at bounding box center [689, 205] width 57 height 15
